Goal: Contribute content: Add original content to the website for others to see

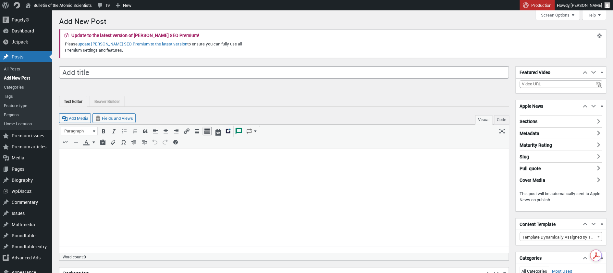
click at [128, 71] on input "Add title" at bounding box center [284, 72] width 450 height 12
type input "test"
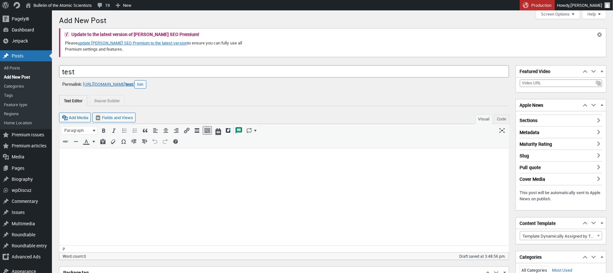
click at [72, 160] on body at bounding box center [284, 159] width 442 height 14
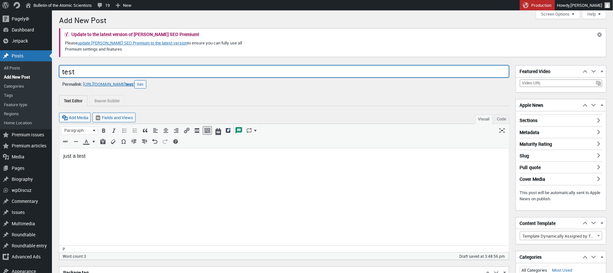
click at [86, 72] on input "test" at bounding box center [284, 71] width 450 height 12
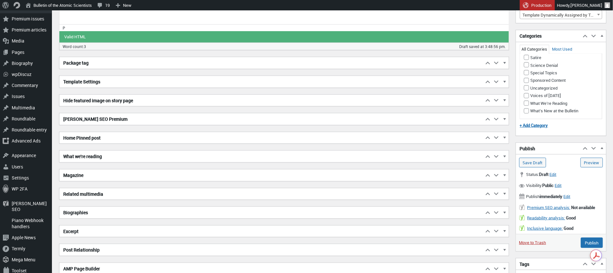
scroll to position [519, 0]
type input "test: King of whales"
click at [528, 60] on input "Satire" at bounding box center [526, 57] width 5 height 5
checkbox input "true"
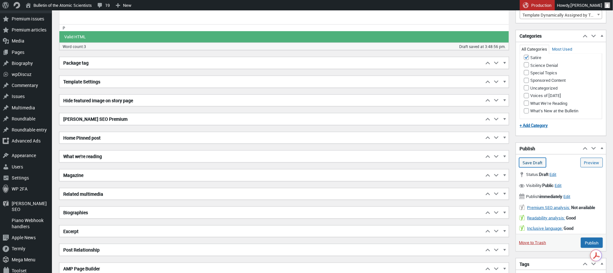
click at [535, 161] on input "Save Draft" at bounding box center [533, 163] width 27 height 10
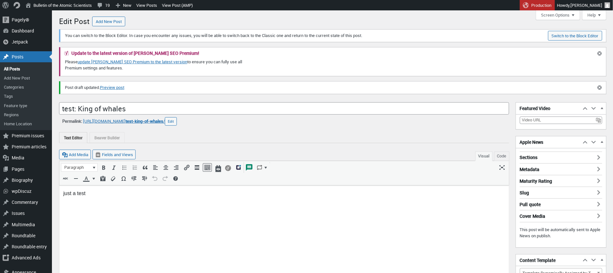
scroll to position [5, 0]
click at [120, 85] on link "Preview post" at bounding box center [112, 87] width 24 height 6
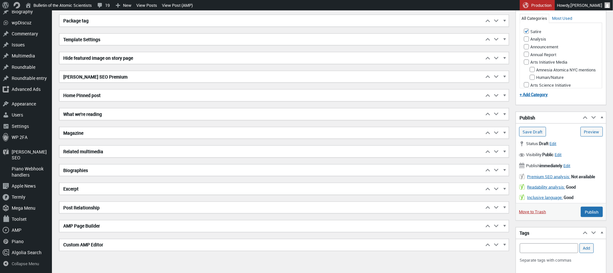
scroll to position [290, 0]
click at [562, 151] on span "Edit" at bounding box center [558, 154] width 7 height 6
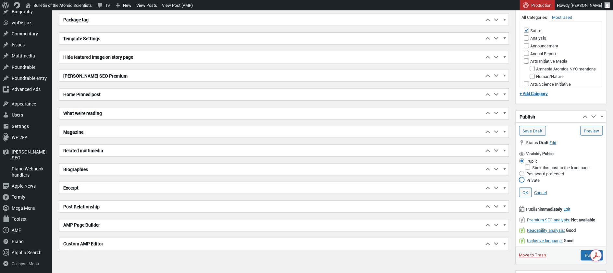
click at [522, 178] on input "Private" at bounding box center [522, 179] width 5 height 5
radio input "true"
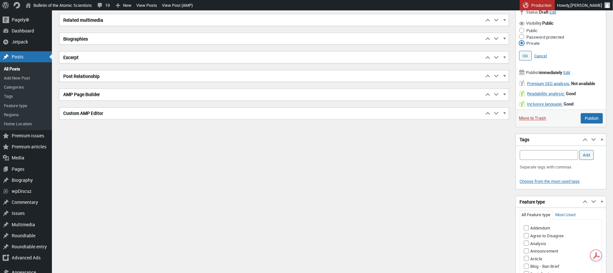
scroll to position [417, 0]
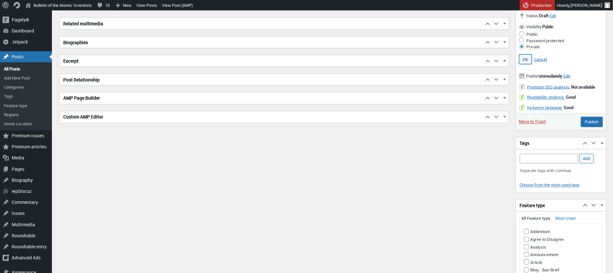
click at [529, 56] on link "OK" at bounding box center [526, 60] width 13 height 10
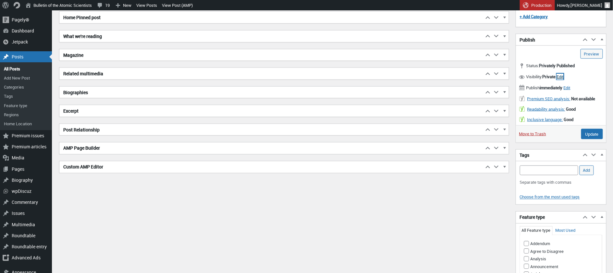
scroll to position [366, 0]
click at [596, 131] on input "Update" at bounding box center [593, 135] width 22 height 10
type input "Update"
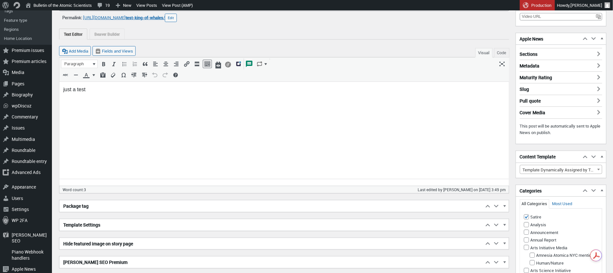
click at [538, 215] on label "Satire" at bounding box center [533, 217] width 18 height 6
click at [530, 215] on input "Satire" at bounding box center [526, 216] width 5 height 5
click at [527, 215] on input "Satire" at bounding box center [526, 216] width 5 height 5
checkbox input "true"
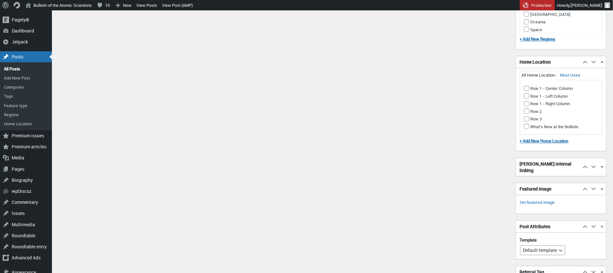
scroll to position [728, 0]
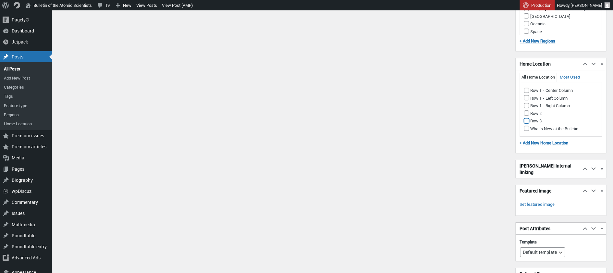
click at [528, 118] on input "Row 3" at bounding box center [526, 120] width 5 height 5
checkbox input "true"
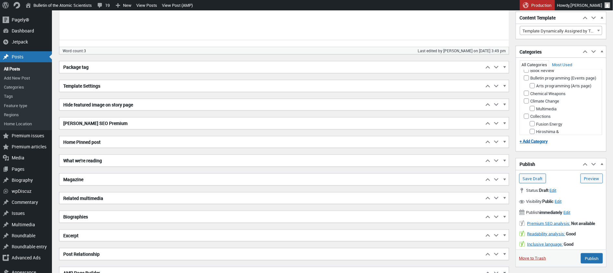
scroll to position [70, 0]
click at [585, 255] on input "Publish" at bounding box center [592, 258] width 22 height 10
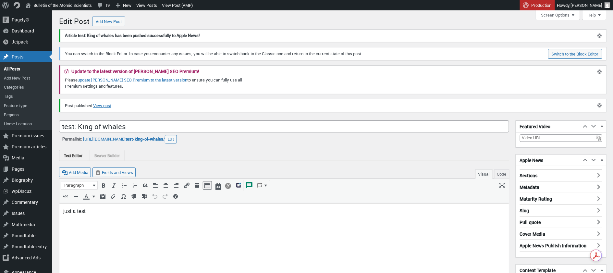
scroll to position [5, 0]
click at [33, 15] on link "Visit Site" at bounding box center [59, 16] width 72 height 8
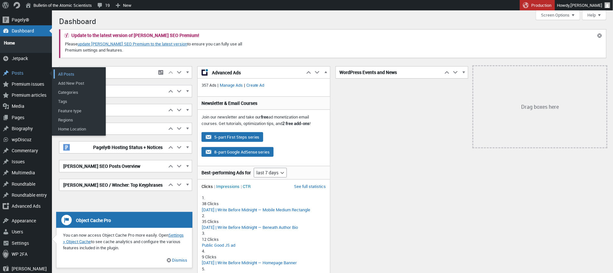
click at [63, 70] on link "All Posts" at bounding box center [80, 73] width 52 height 9
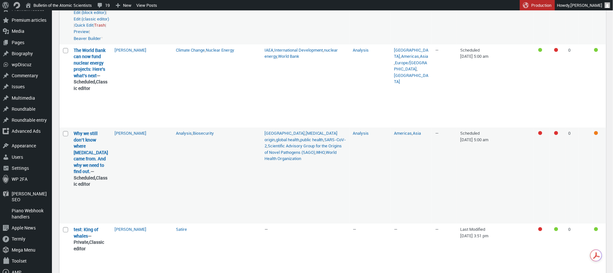
scroll to position [128, 0]
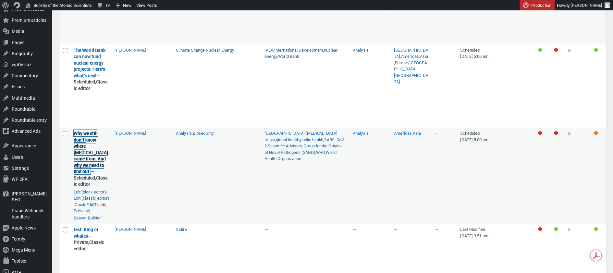
click at [88, 174] on link "Why we still don’t know where [MEDICAL_DATA] came from. And why we need to find…" at bounding box center [91, 152] width 34 height 44
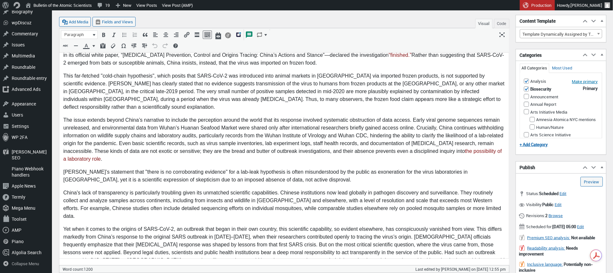
scroll to position [220, 0]
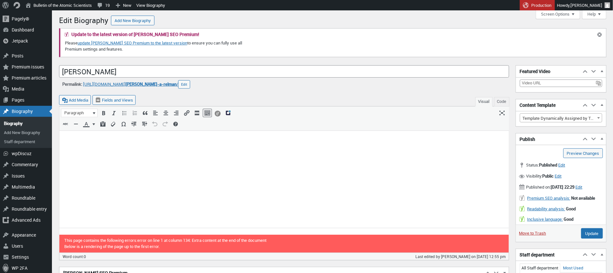
scroll to position [13, 0]
